Goal: Information Seeking & Learning: Learn about a topic

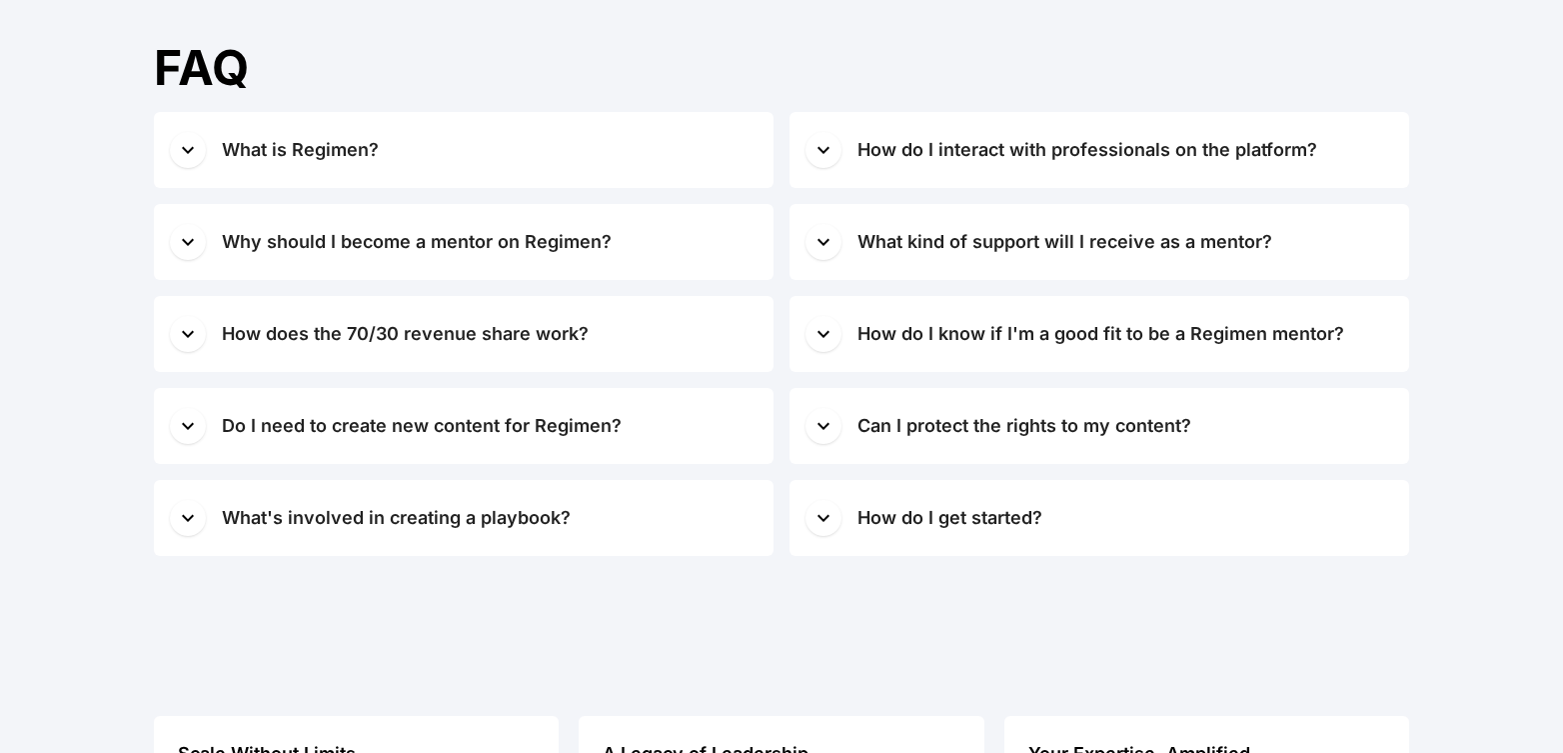
scroll to position [8051, 0]
click at [190, 147] on icon "button" at bounding box center [188, 149] width 24 height 24
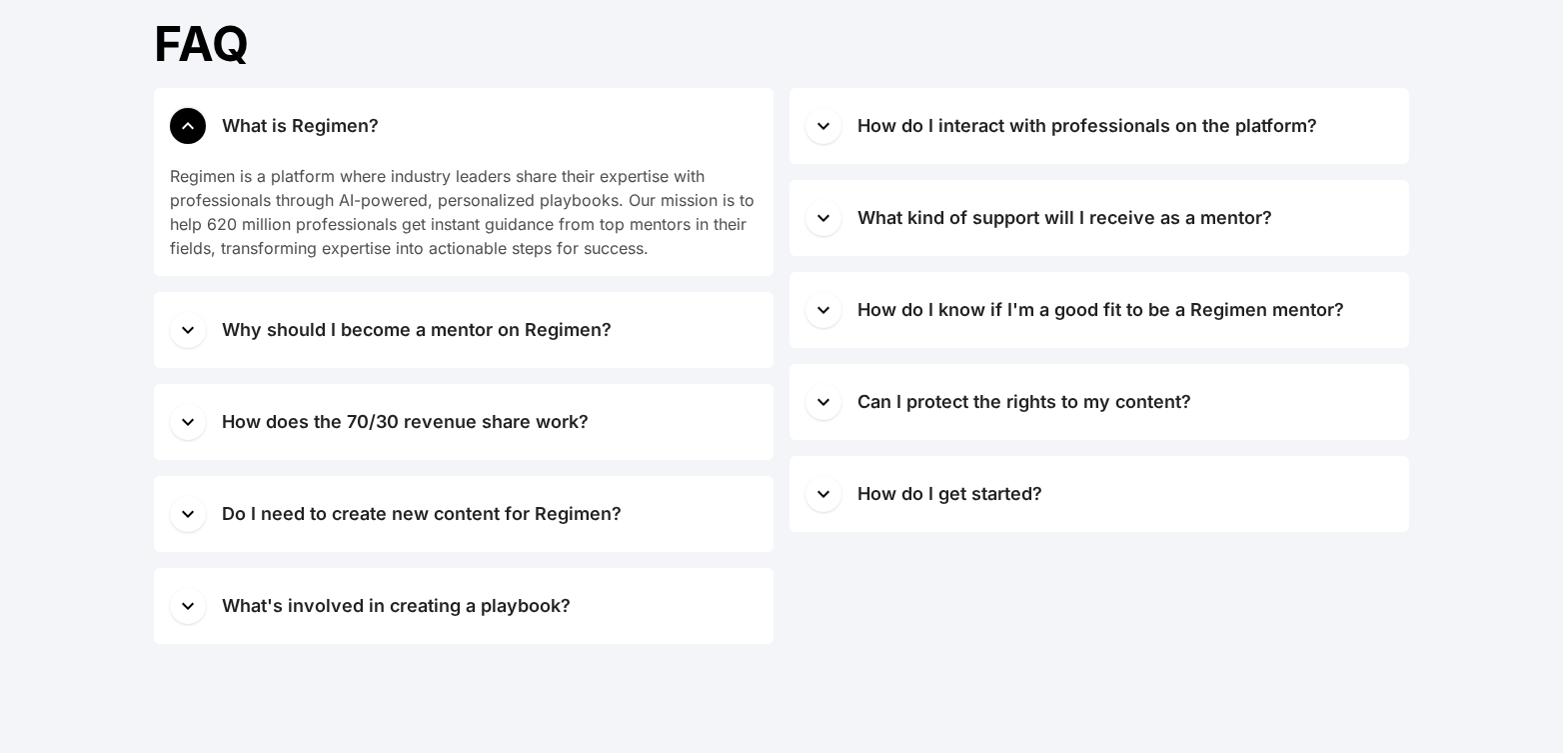
scroll to position [8076, 0]
click at [188, 120] on icon "button" at bounding box center [188, 124] width 24 height 24
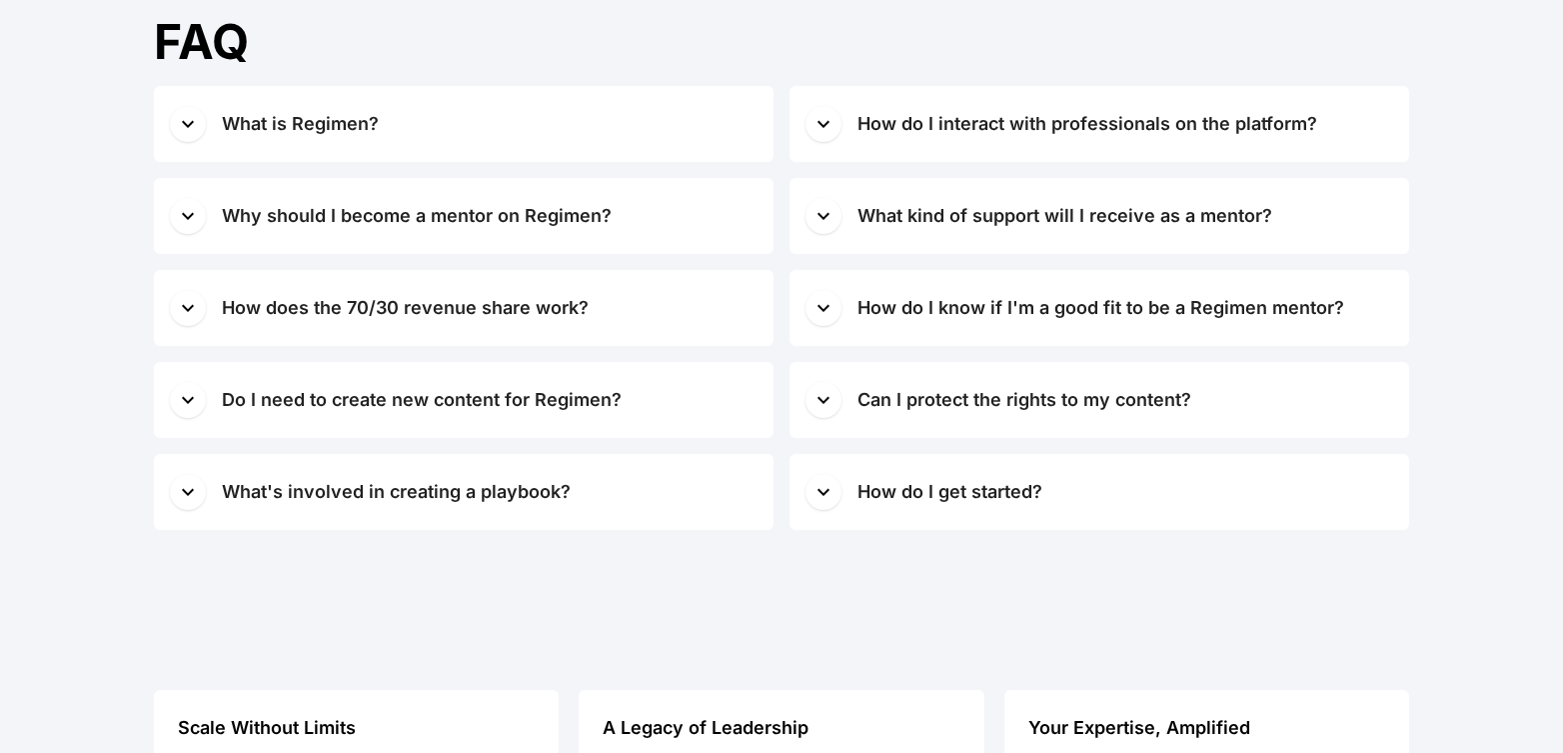
click at [189, 211] on icon "button" at bounding box center [188, 216] width 24 height 24
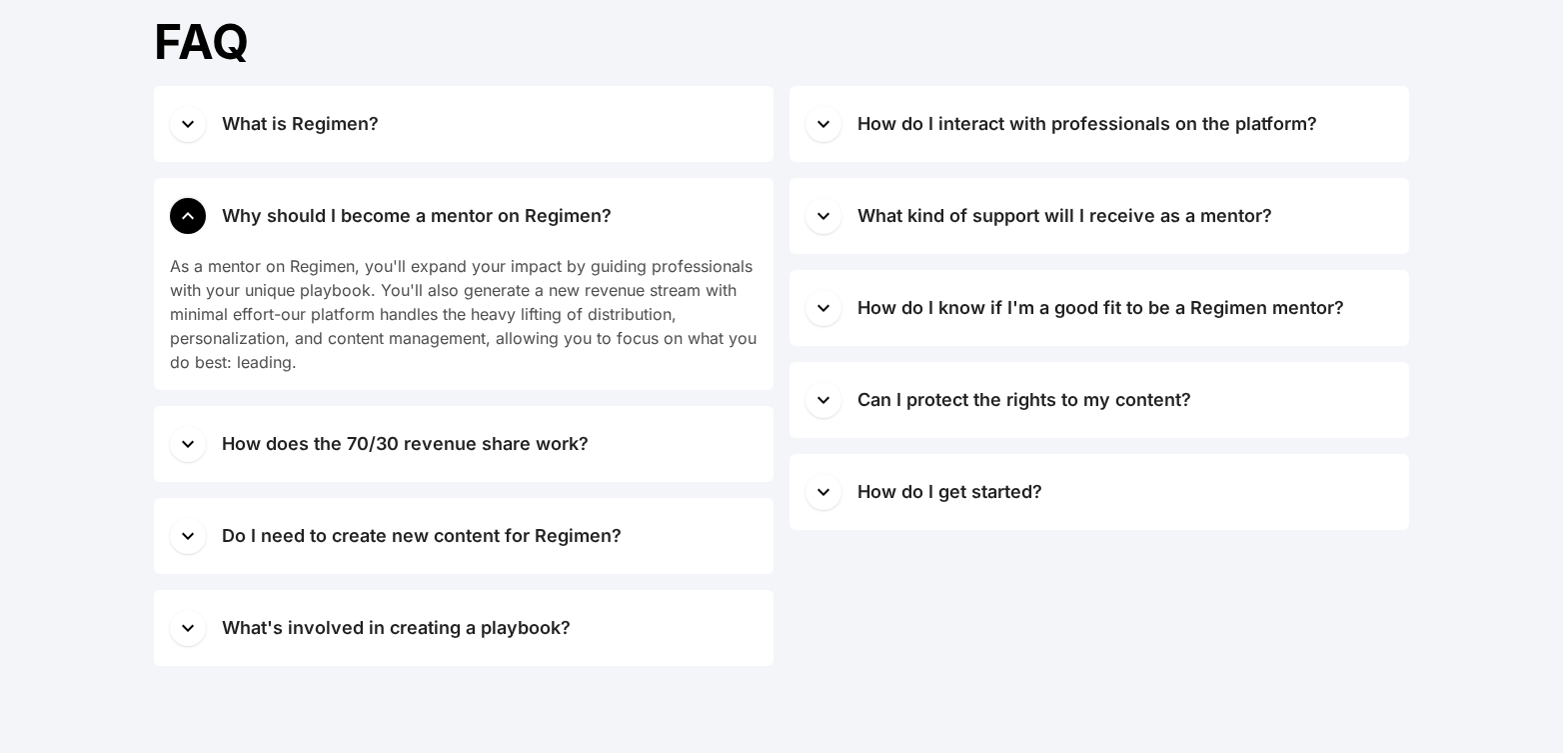
click at [189, 211] on icon "button" at bounding box center [188, 216] width 24 height 24
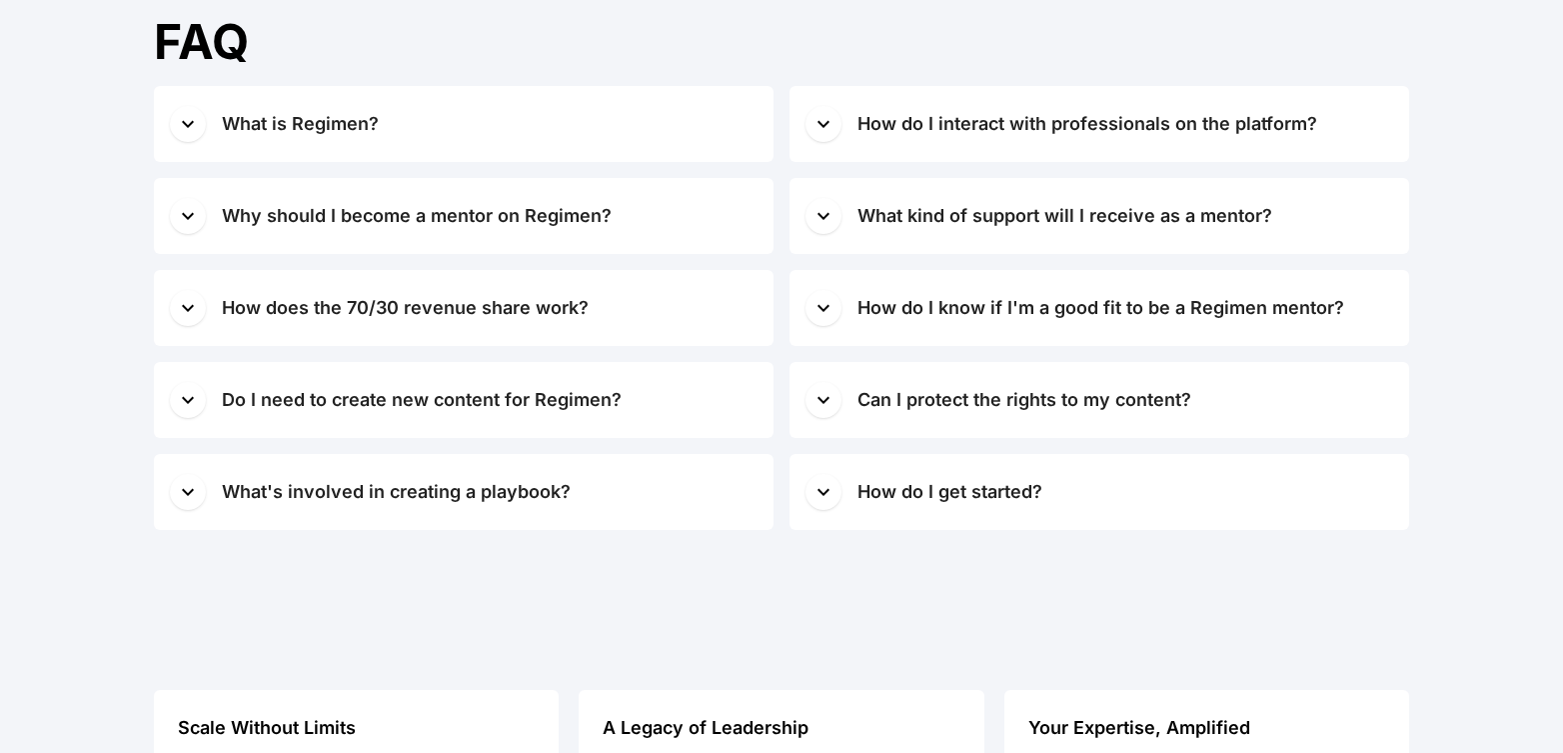
click at [191, 307] on icon "button" at bounding box center [188, 307] width 12 height 7
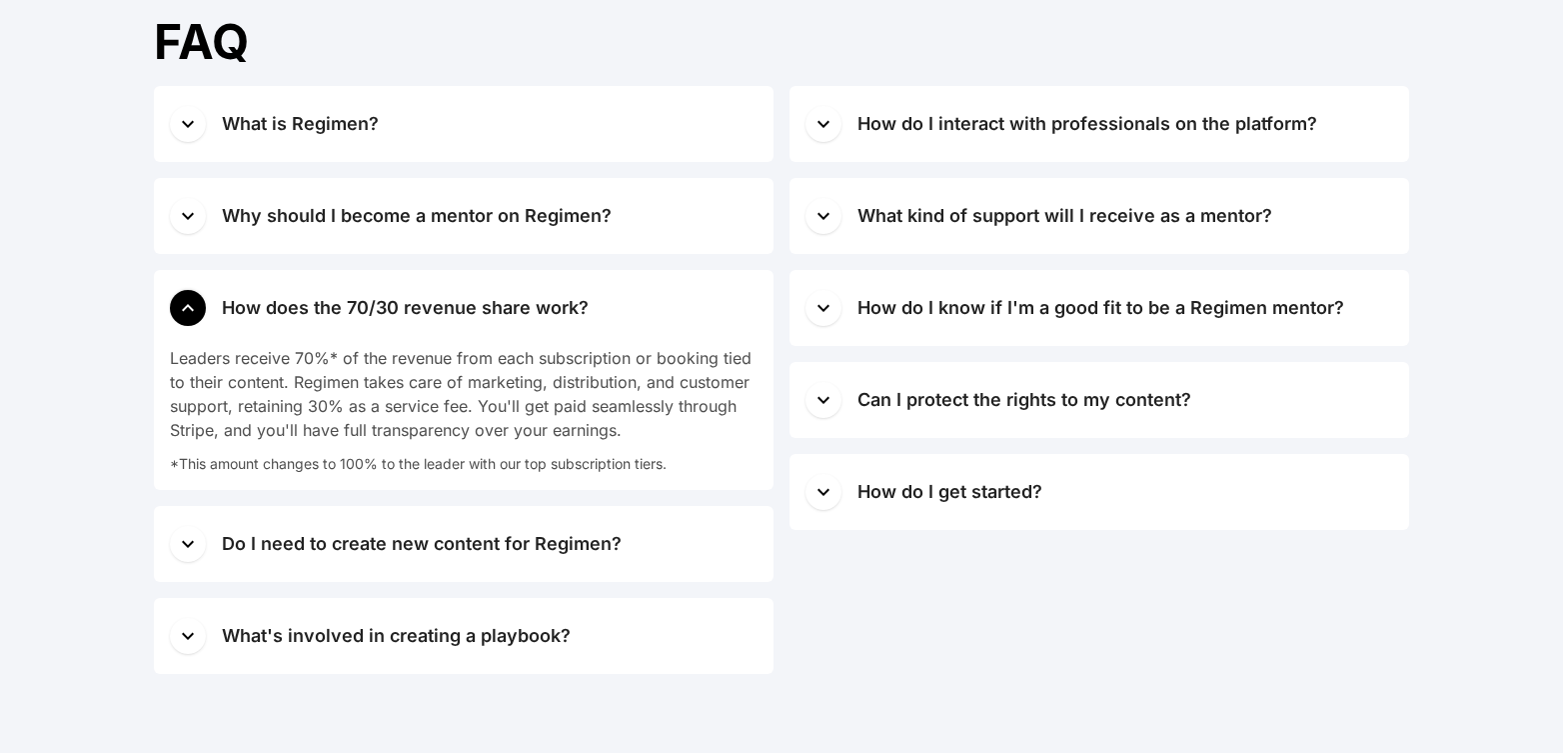
click at [182, 307] on icon "button" at bounding box center [188, 308] width 24 height 24
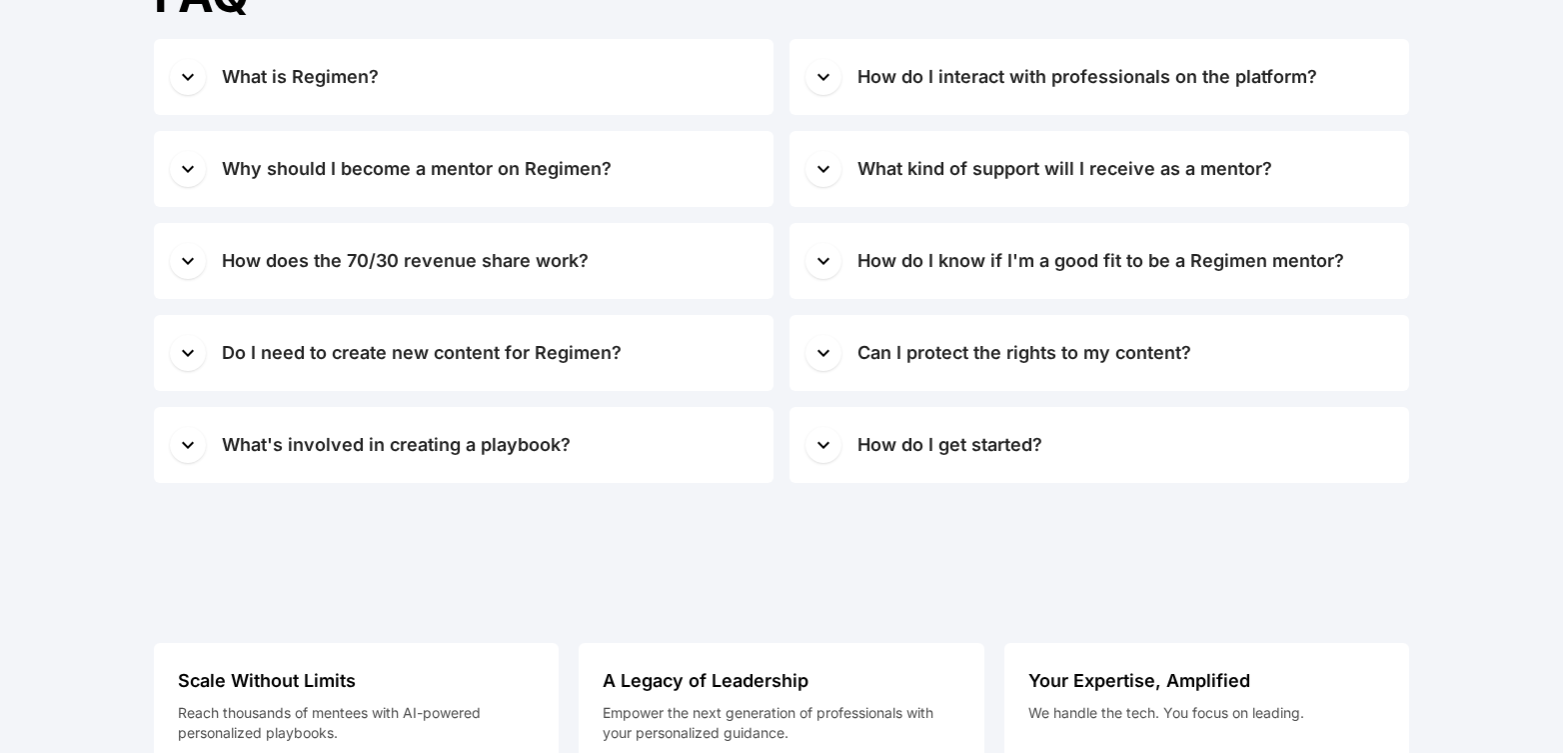
scroll to position [8126, 0]
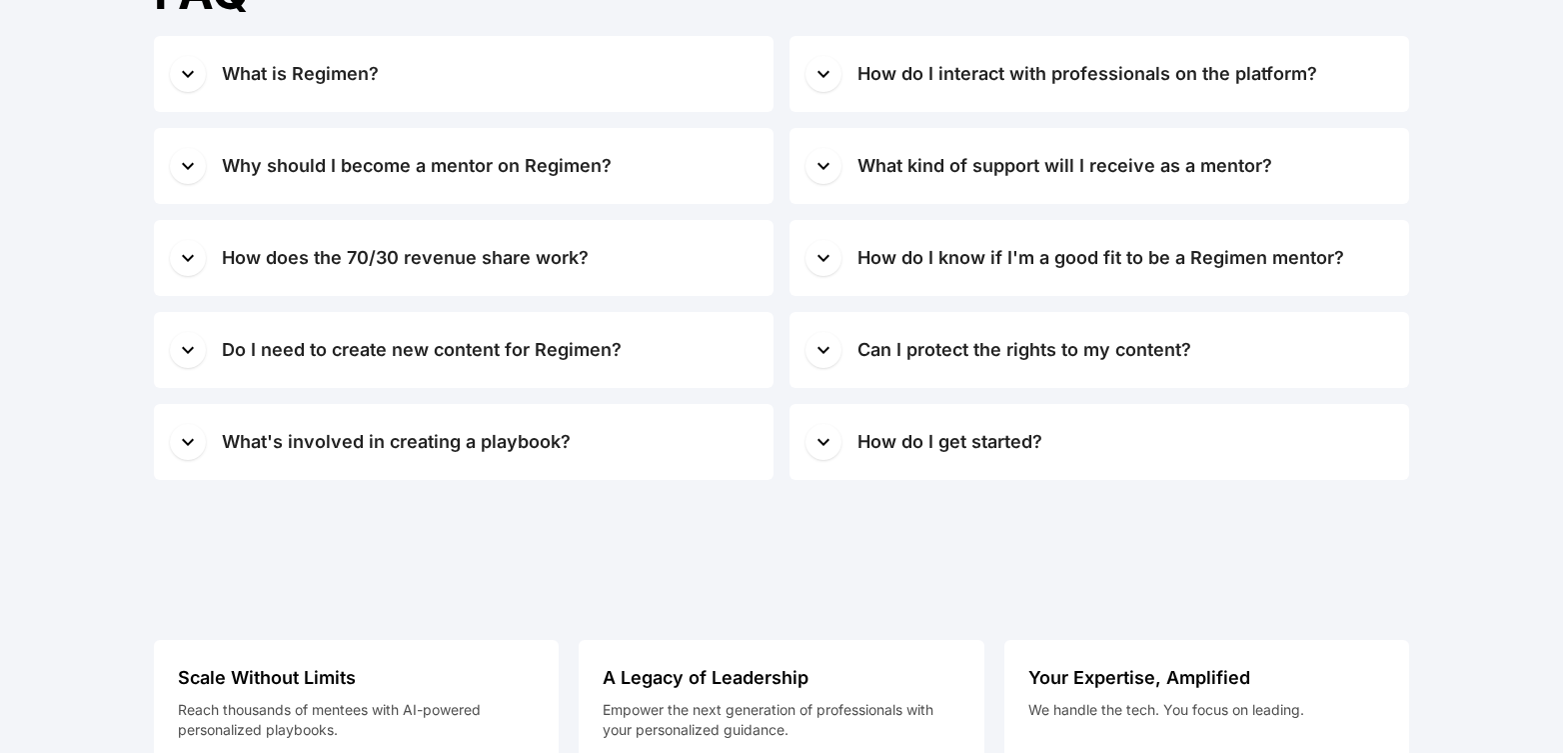
click at [186, 353] on icon "button" at bounding box center [188, 350] width 24 height 24
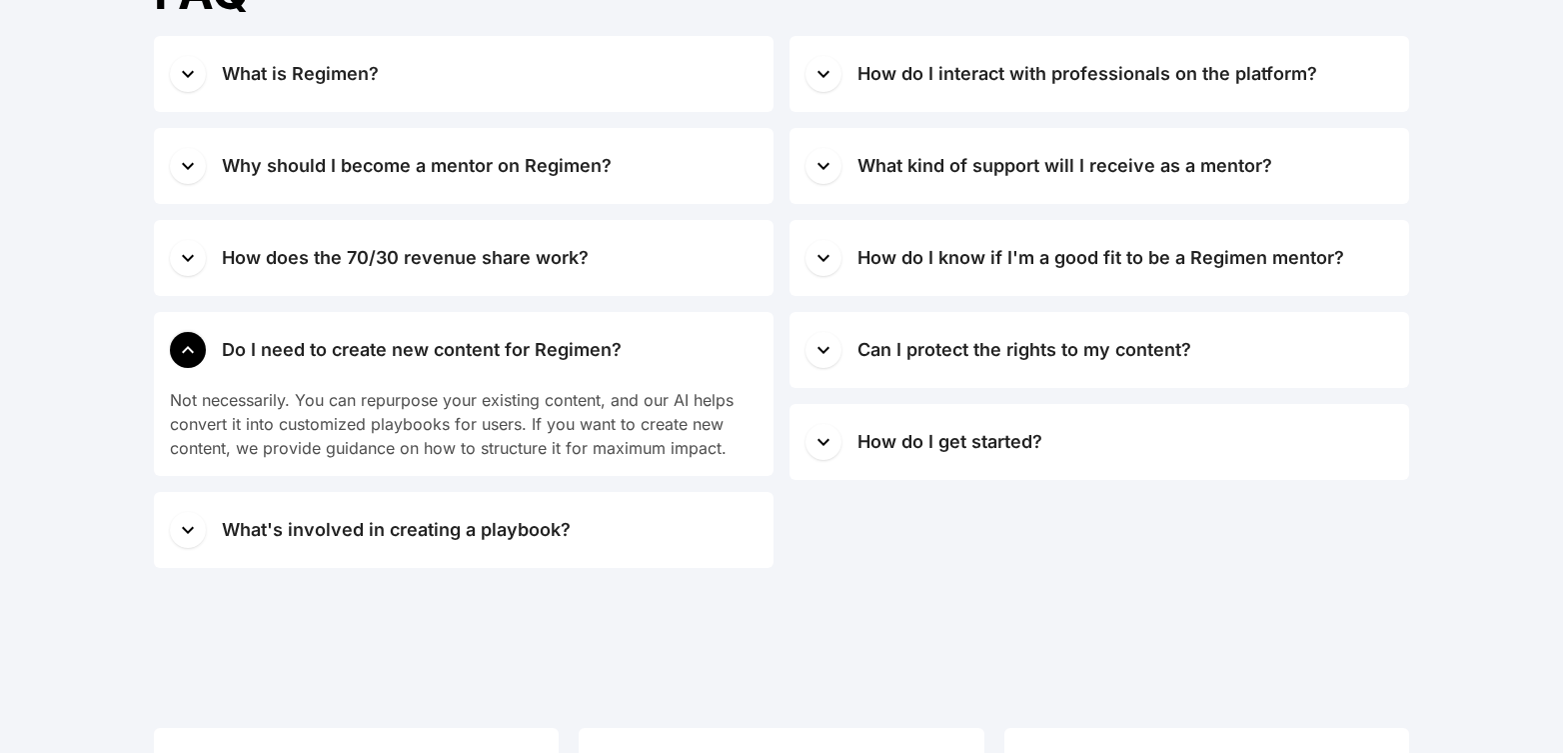
click at [186, 353] on icon "button" at bounding box center [188, 350] width 24 height 24
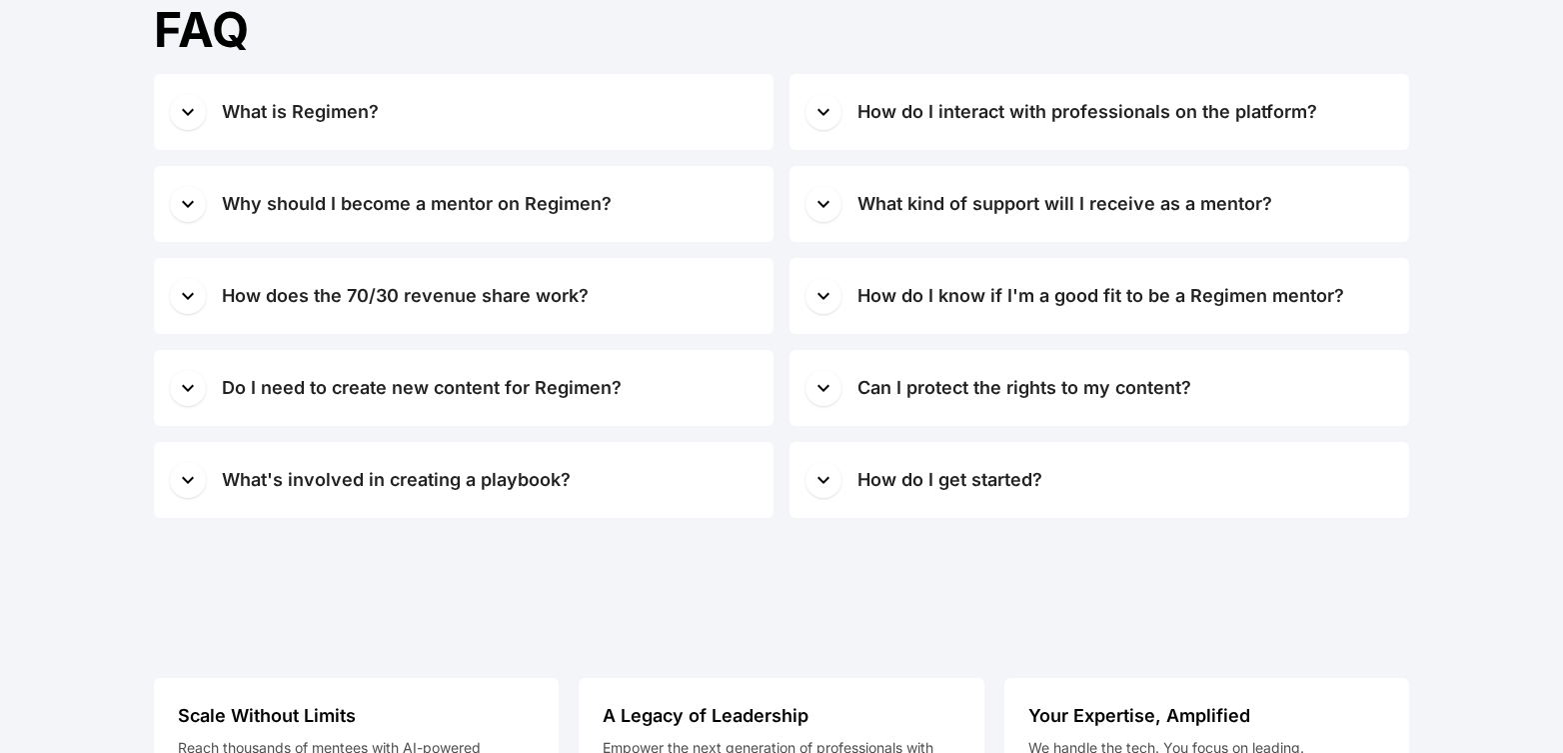
scroll to position [8093, 0]
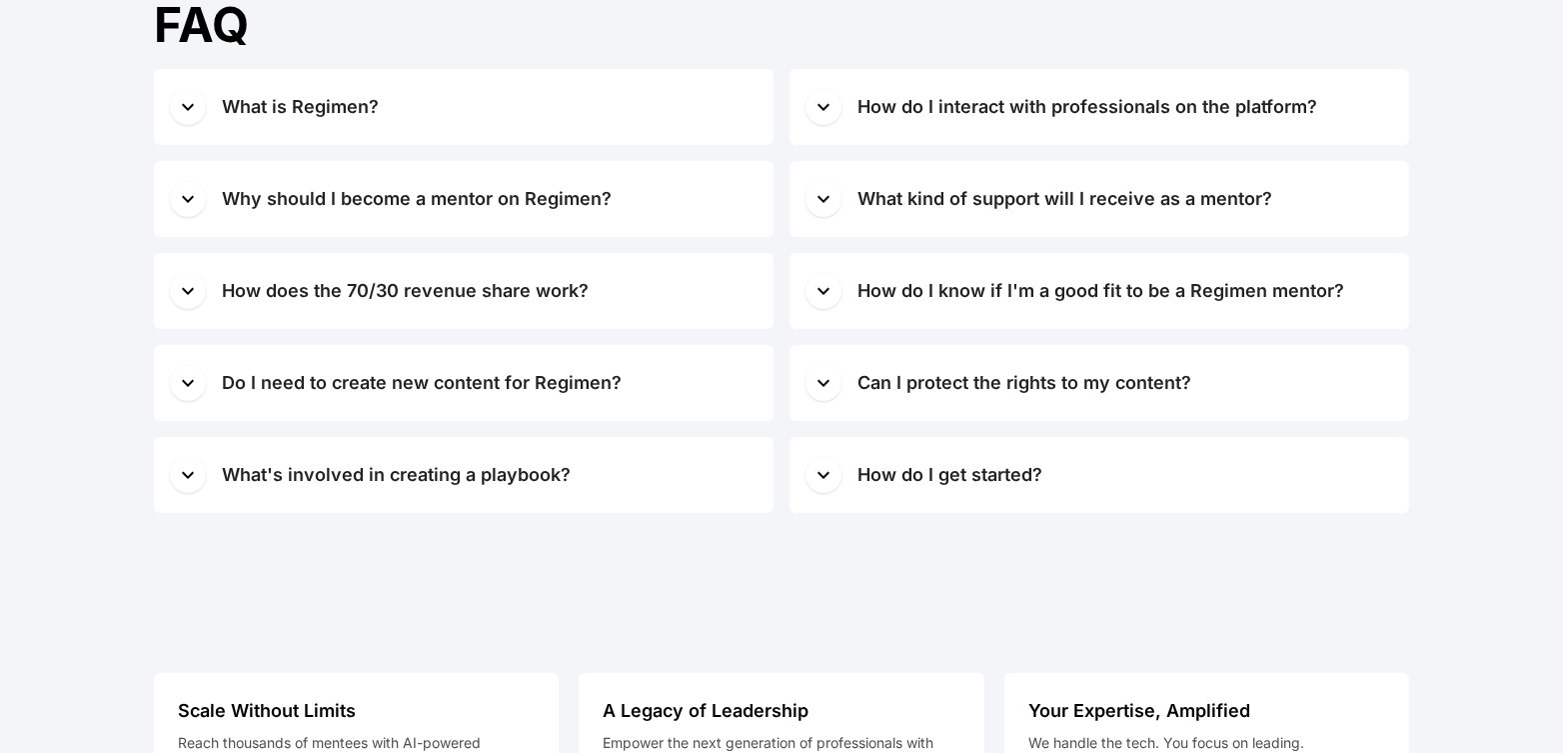
click at [822, 97] on span "button" at bounding box center [823, 107] width 36 height 36
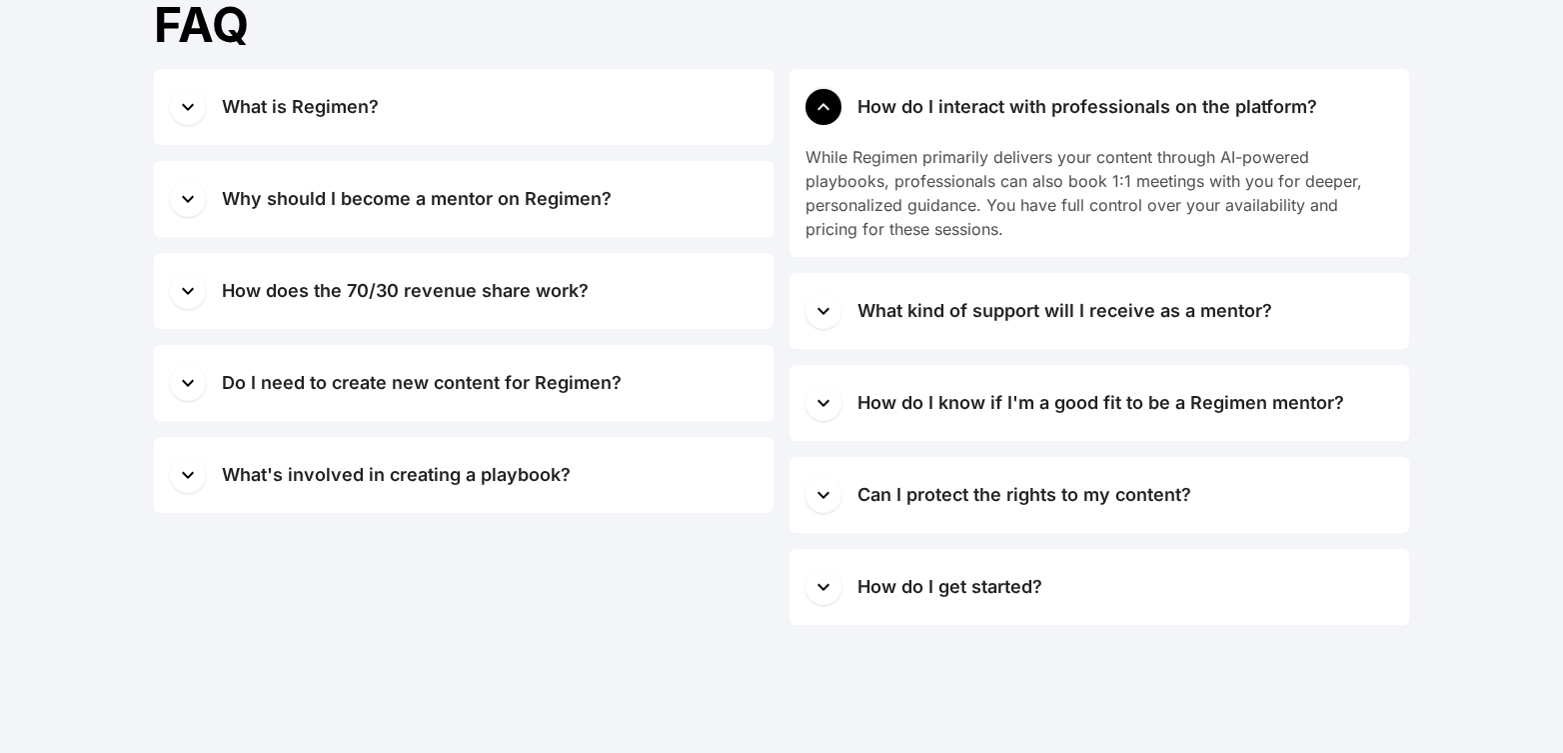
click at [822, 97] on icon "button" at bounding box center [823, 107] width 24 height 24
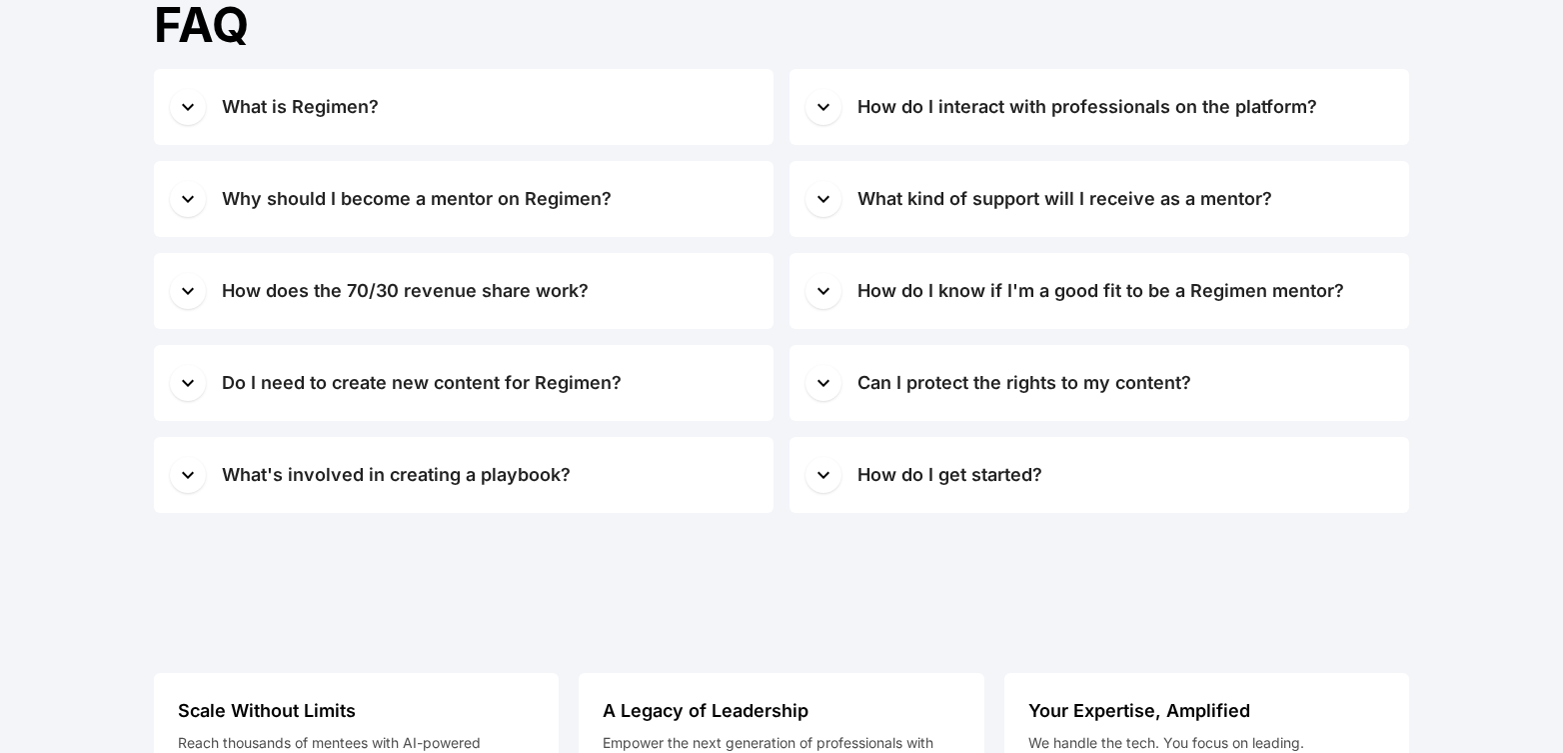
click at [825, 197] on icon "button" at bounding box center [823, 199] width 24 height 24
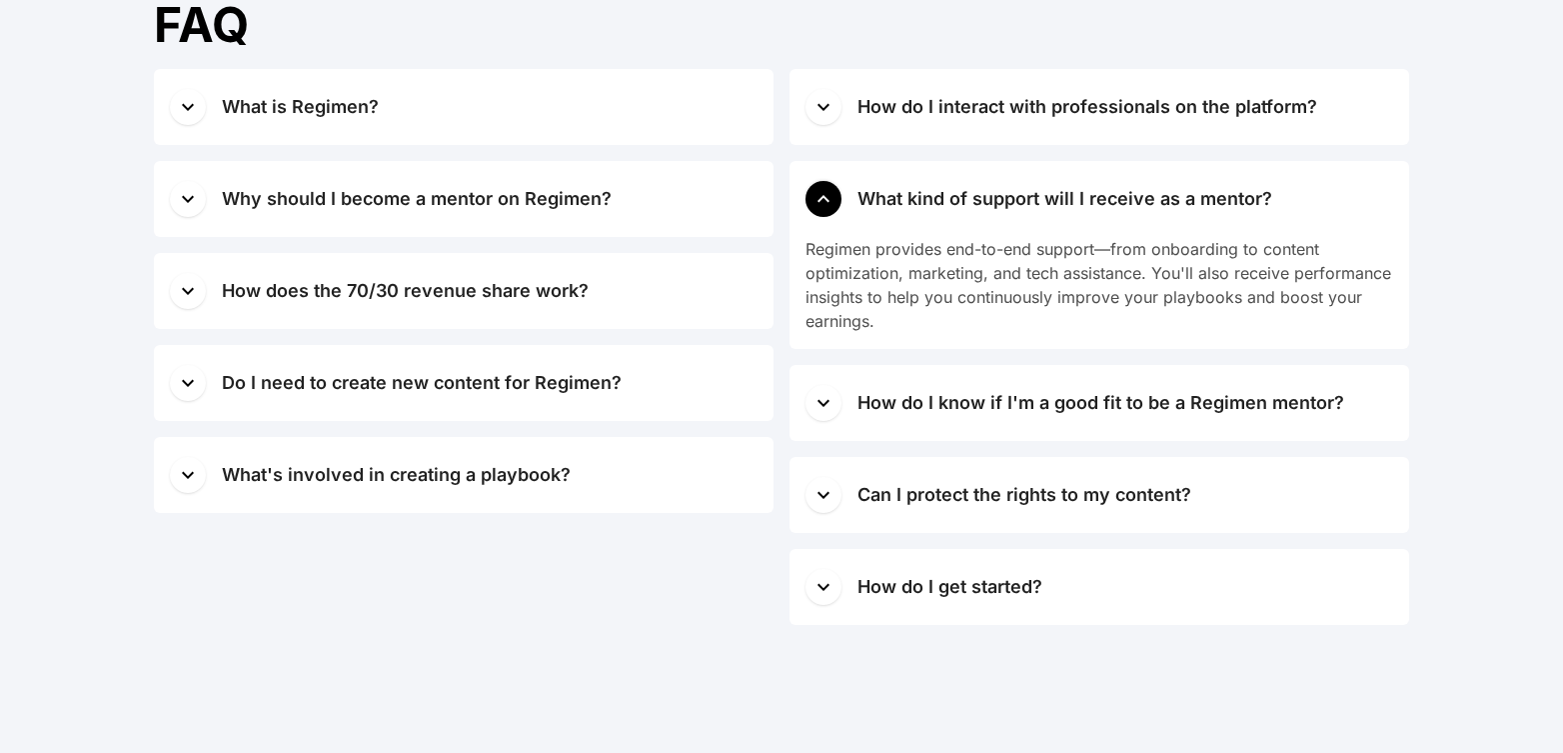
click at [825, 197] on icon "button" at bounding box center [823, 199] width 24 height 24
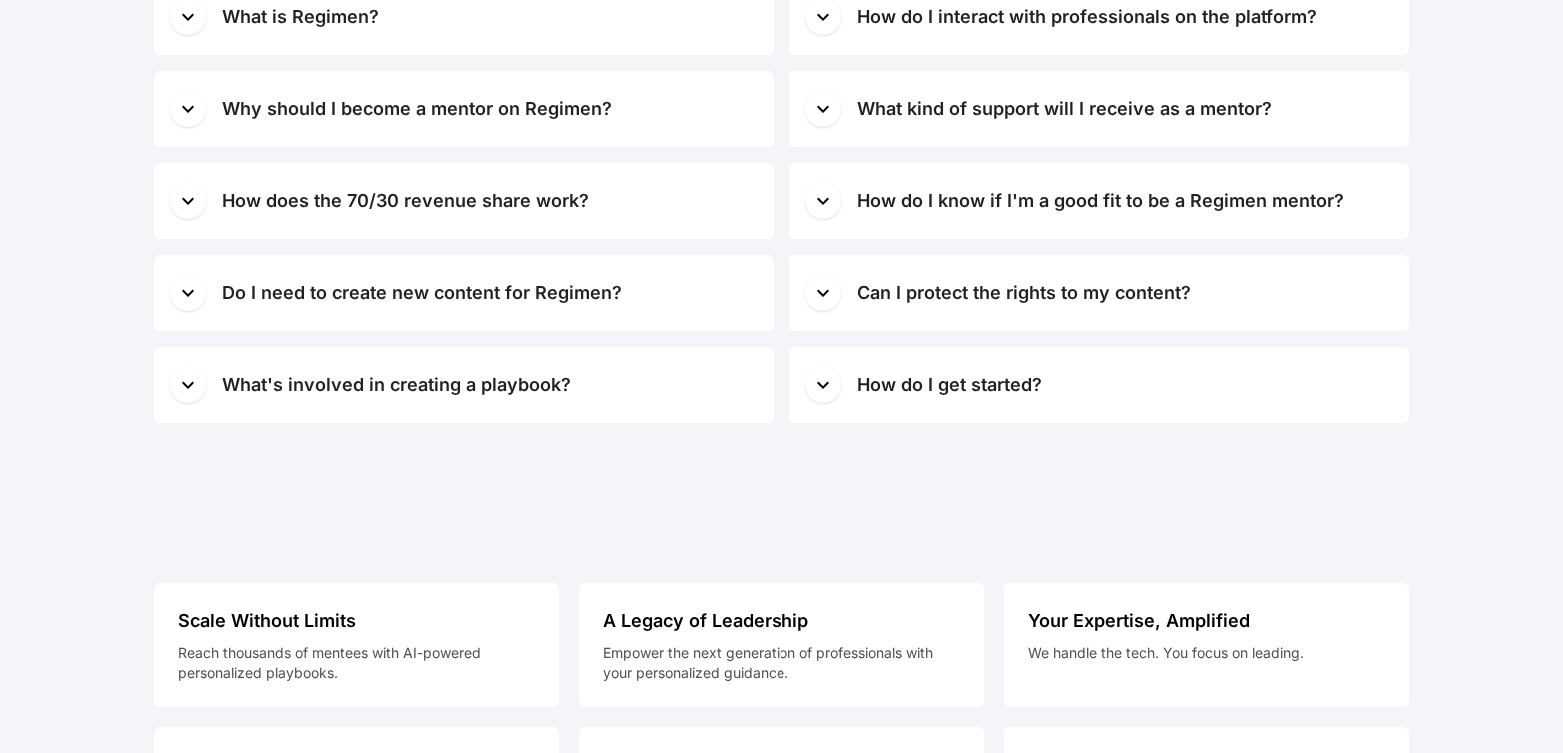
scroll to position [8245, 0]
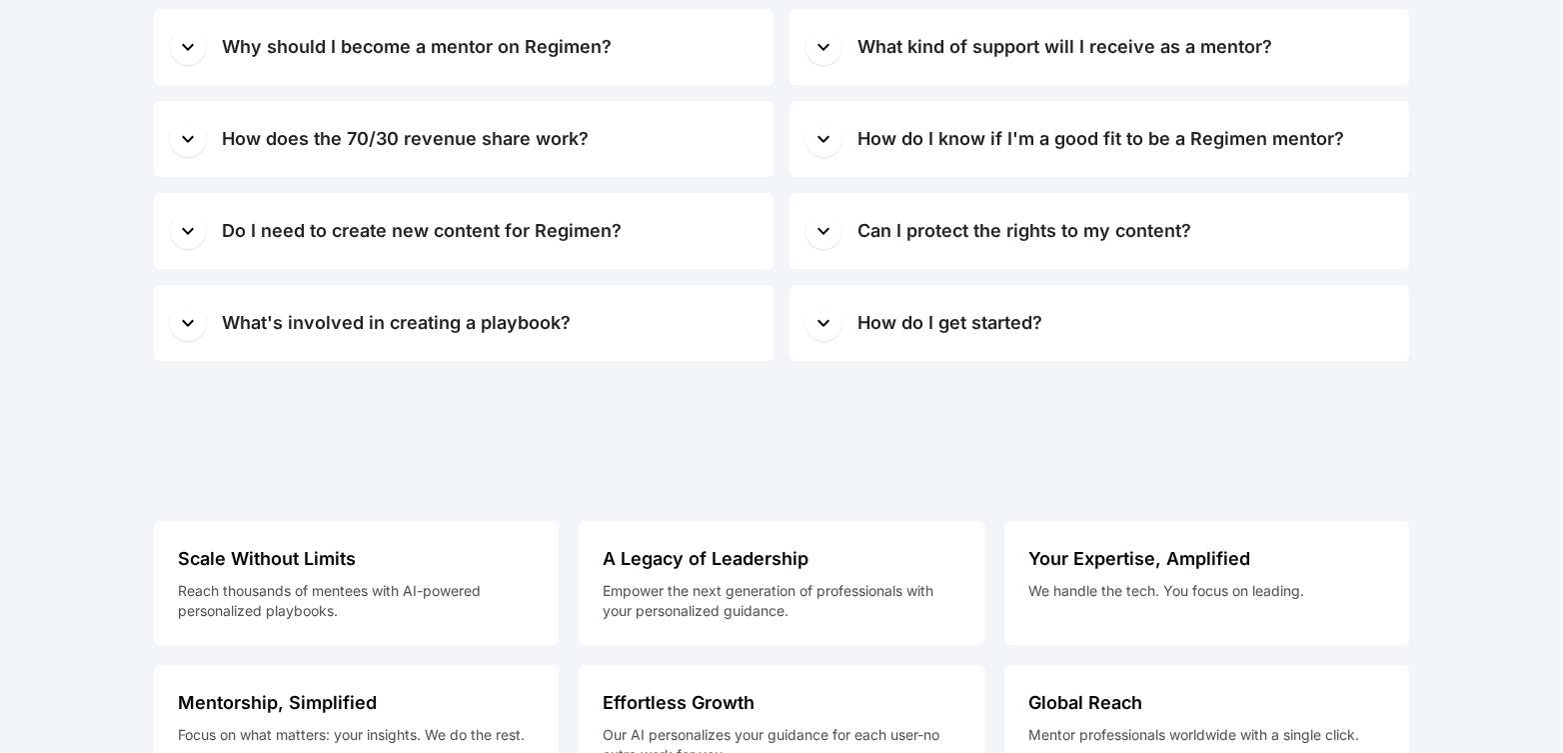
click at [821, 147] on icon "button" at bounding box center [823, 139] width 24 height 24
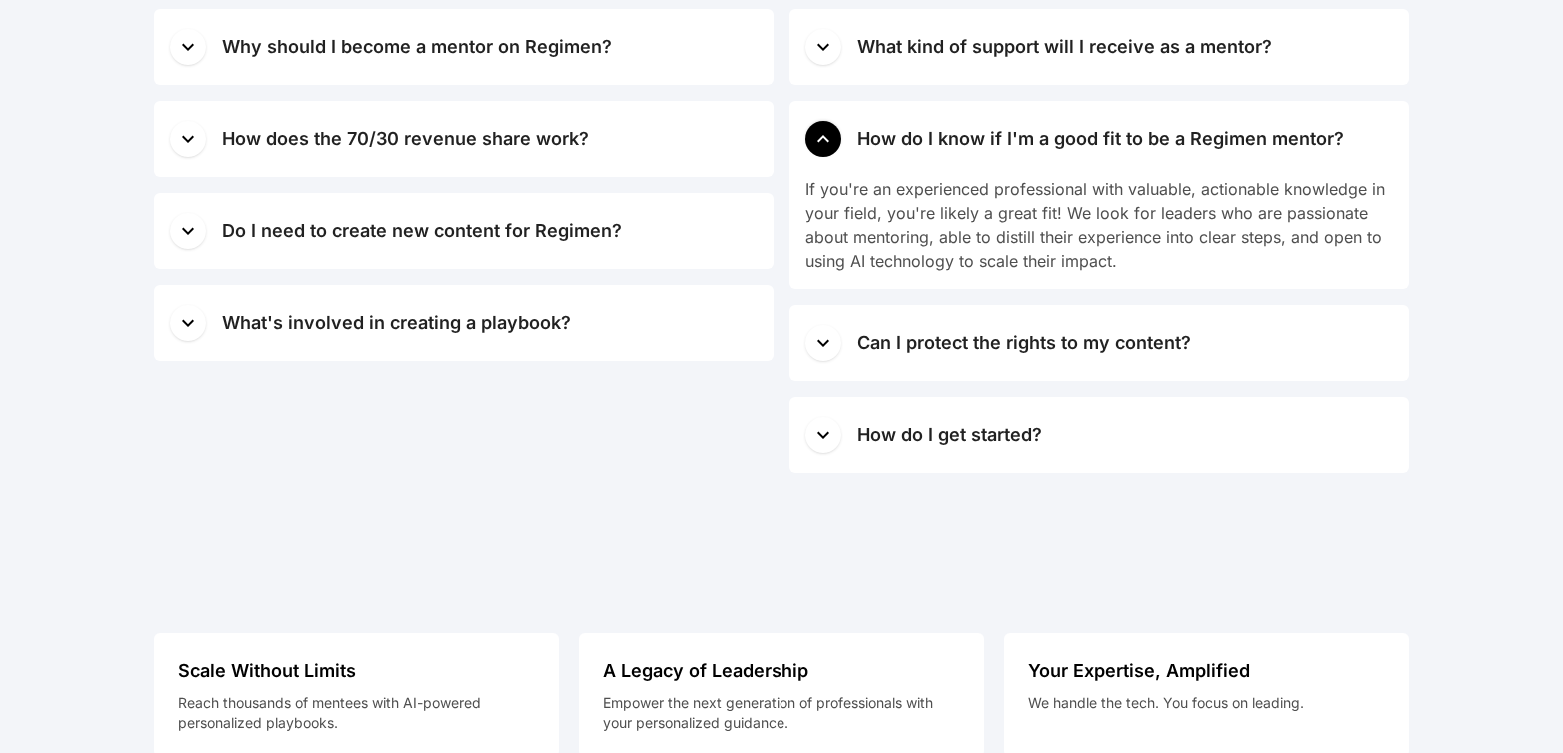
click at [821, 147] on icon "button" at bounding box center [823, 139] width 24 height 24
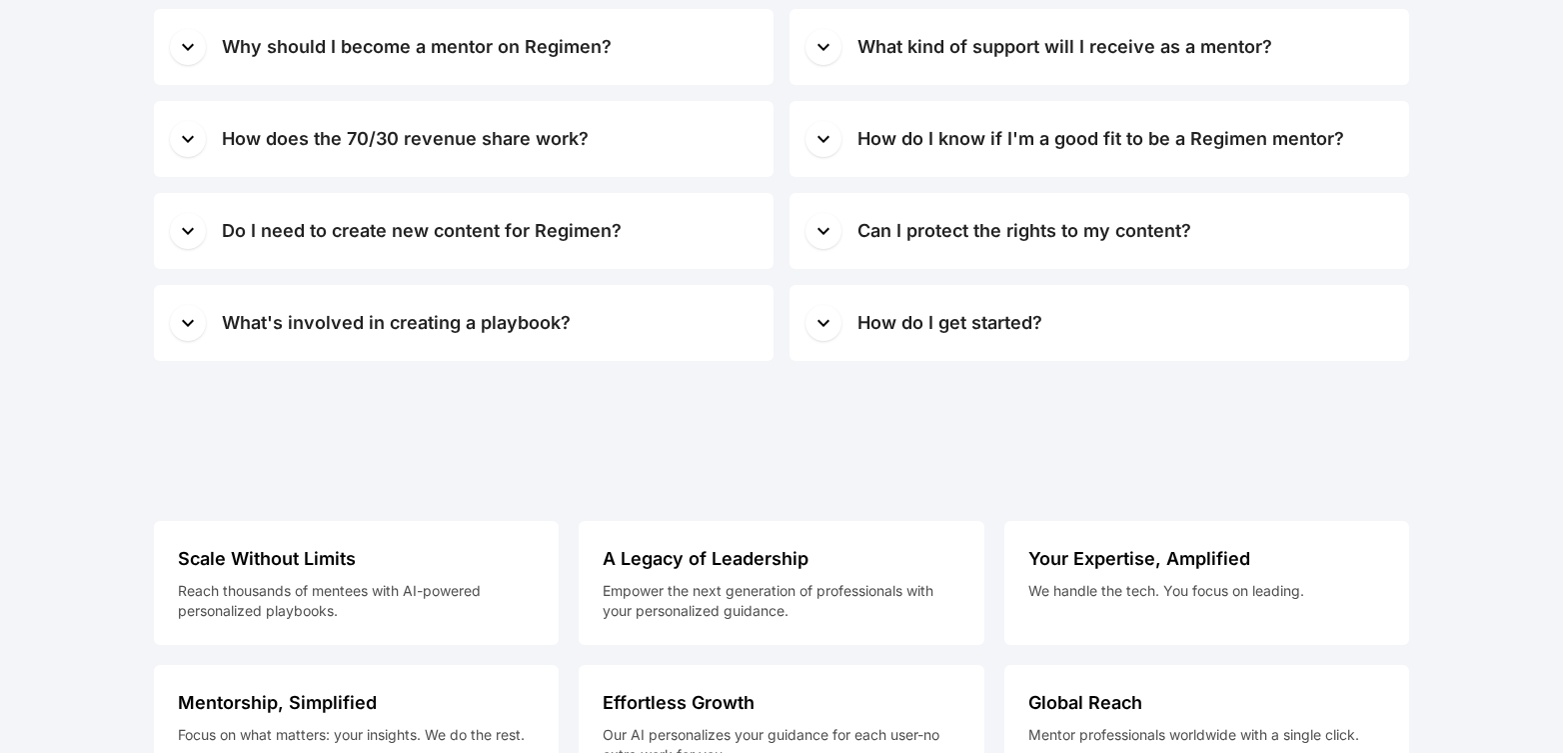
click at [820, 231] on icon "button" at bounding box center [823, 230] width 12 height 7
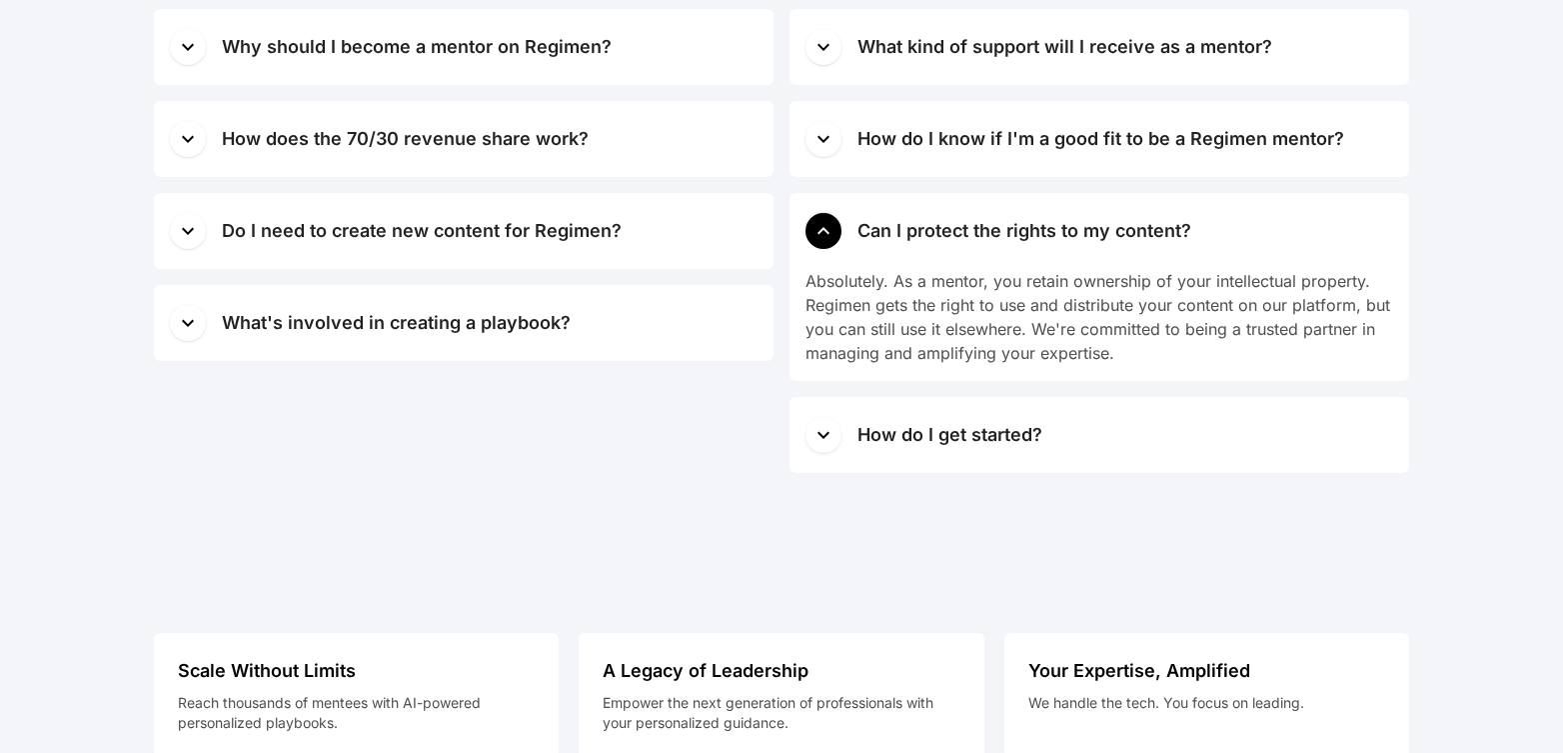
click at [820, 231] on icon "button" at bounding box center [823, 230] width 12 height 7
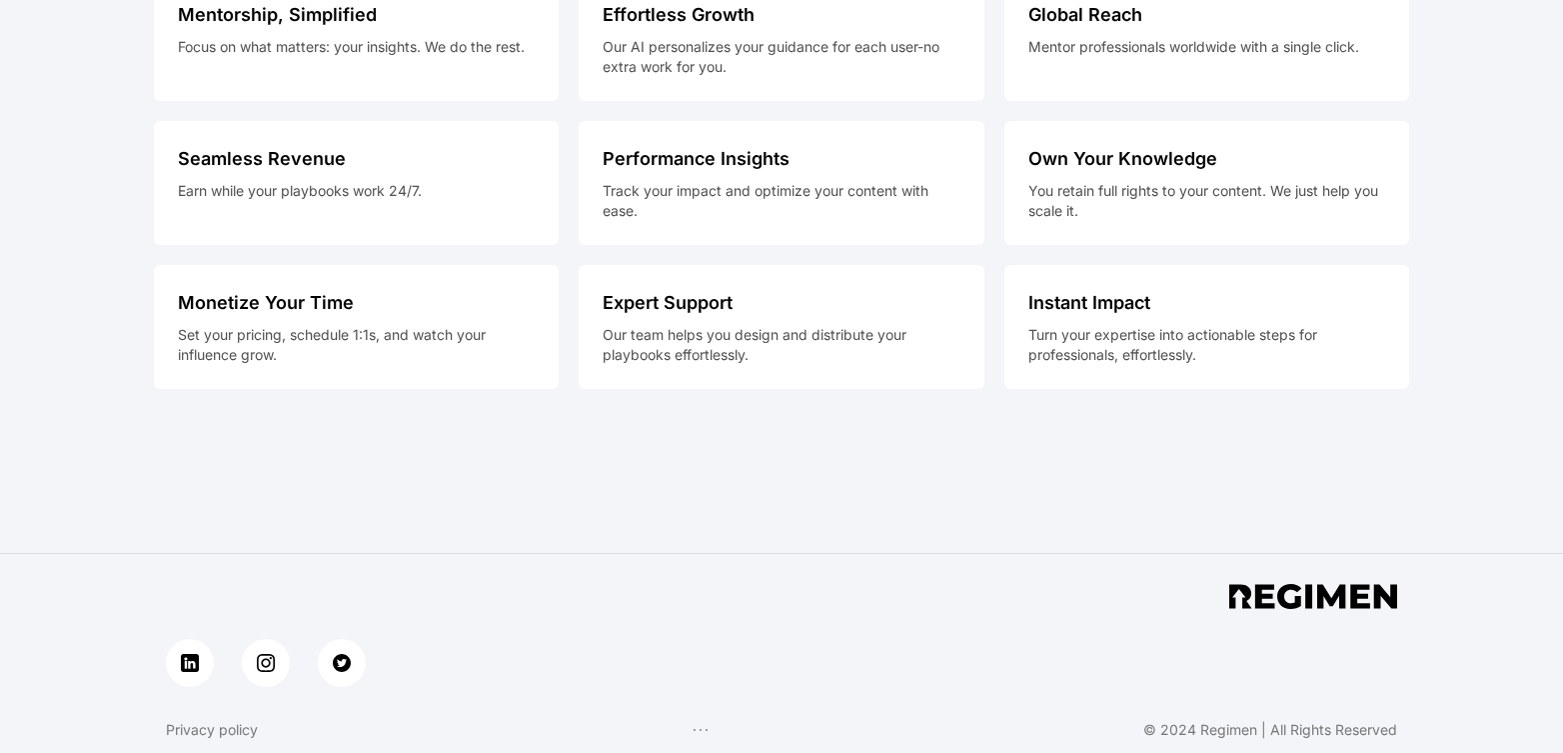
scroll to position [8934, 0]
click at [265, 658] on img at bounding box center [266, 661] width 23 height 23
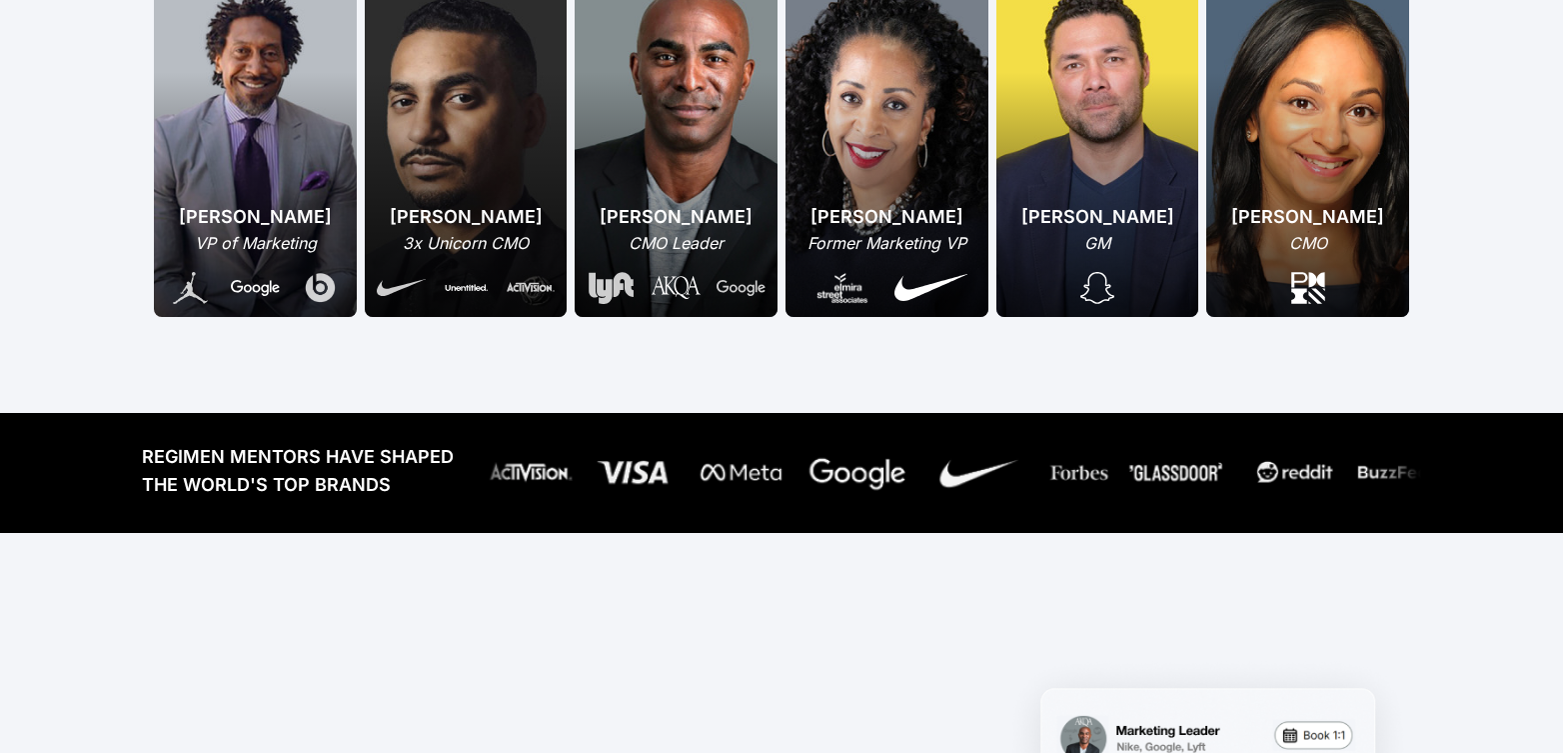
scroll to position [0, 0]
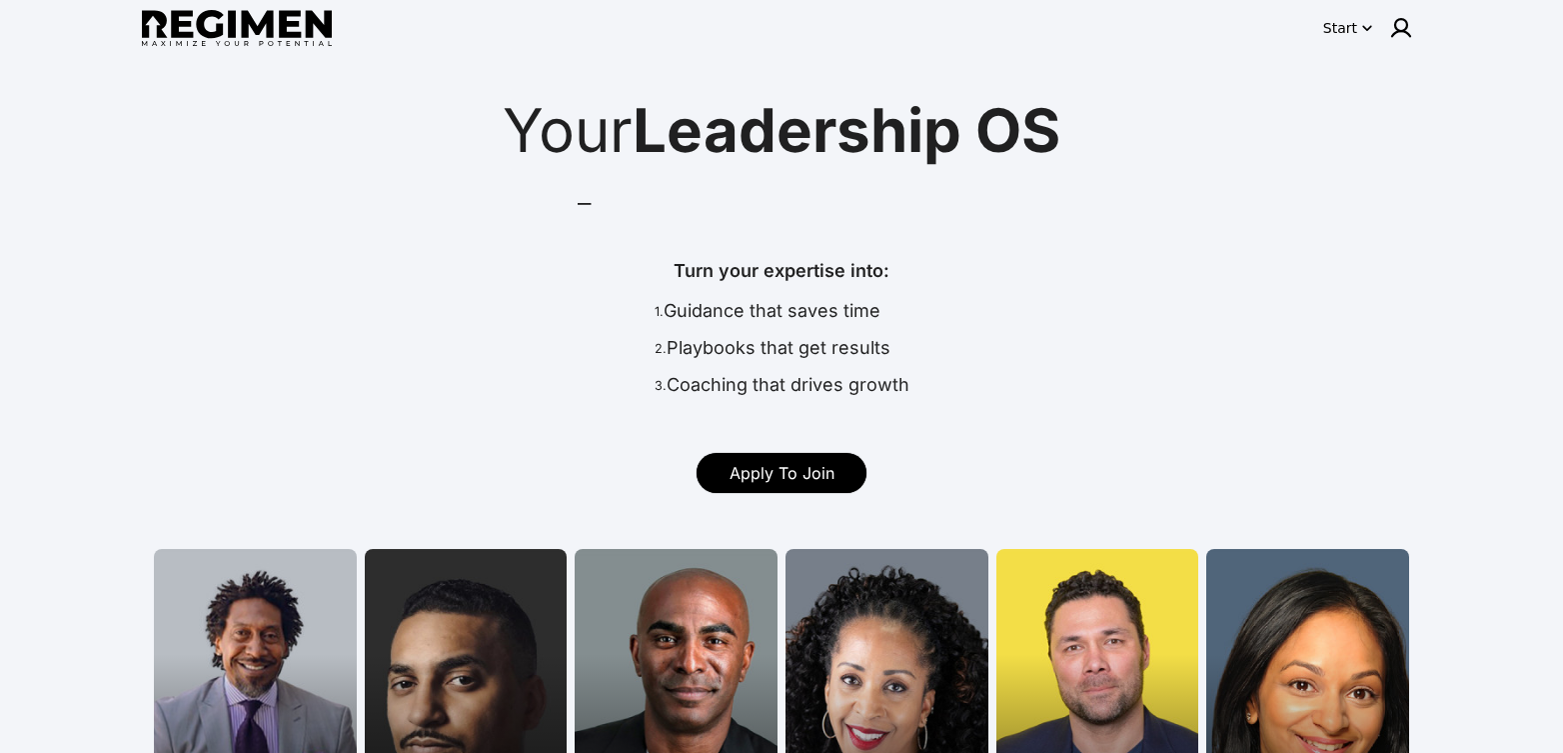
click at [1334, 34] on div "Start" at bounding box center [1340, 28] width 34 height 20
click at [1353, 153] on button "Pricing" at bounding box center [1390, 146] width 125 height 36
